Goal: Transaction & Acquisition: Obtain resource

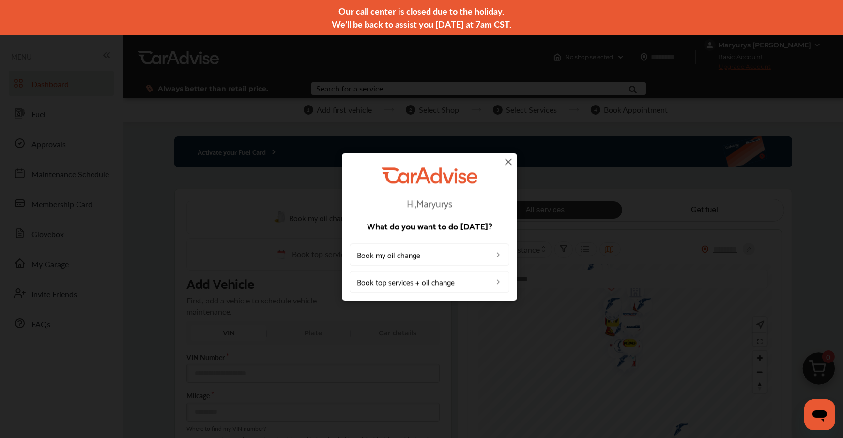
click at [515, 159] on div "Hi, Maryurys What do you want to do [DATE]? Book my oil change Book top service…" at bounding box center [429, 227] width 175 height 148
click at [504, 163] on img at bounding box center [509, 162] width 12 height 12
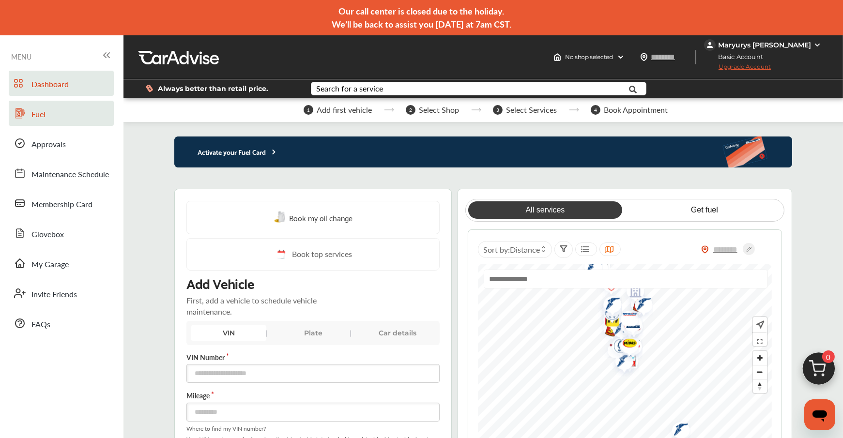
click at [49, 116] on link "Fuel" at bounding box center [61, 113] width 105 height 25
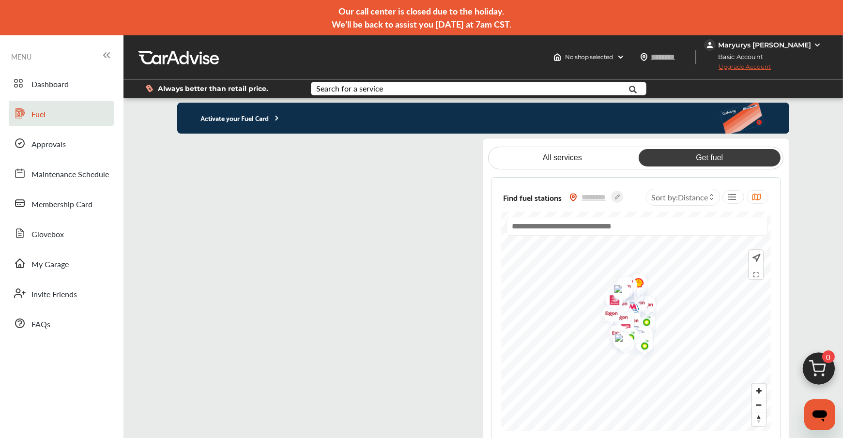
click at [418, 147] on flutter-view at bounding box center [322, 292] width 290 height 309
click at [264, 243] on flutter-view at bounding box center [322, 292] width 290 height 309
click at [42, 145] on span "Approvals" at bounding box center [48, 144] width 34 height 13
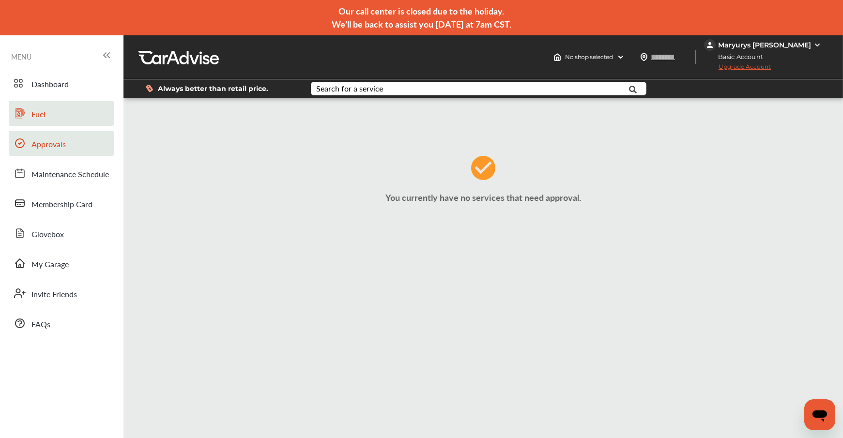
click at [42, 110] on span "Fuel" at bounding box center [38, 114] width 14 height 13
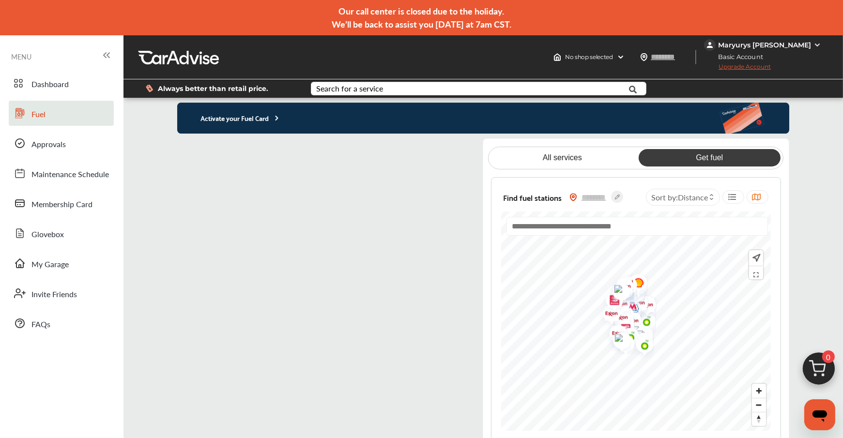
click at [240, 117] on p "Activate your Fuel Card" at bounding box center [229, 117] width 104 height 11
click at [353, 261] on flutter-view at bounding box center [322, 292] width 290 height 309
click at [250, 110] on div "Activate your Fuel Card" at bounding box center [482, 118] width 611 height 31
click at [250, 117] on p "Activate your Fuel Card" at bounding box center [229, 117] width 104 height 11
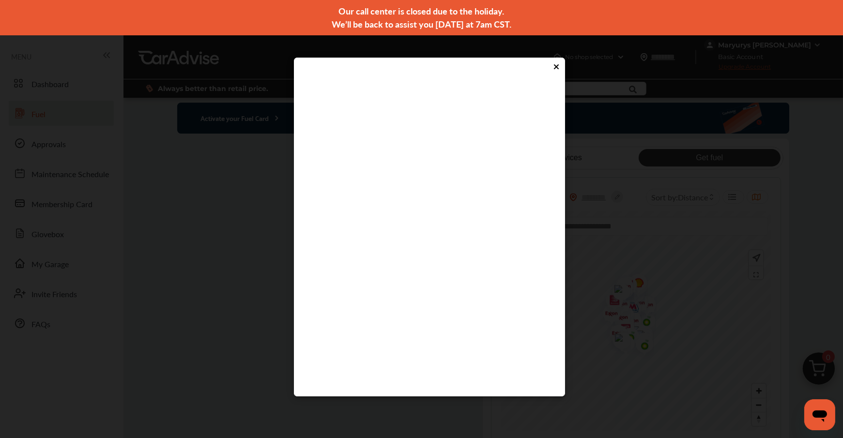
click at [350, 263] on flutter-view at bounding box center [430, 228] width 252 height 290
type input "****"
click at [404, 287] on flutter-view at bounding box center [430, 228] width 252 height 290
